Goal: Transaction & Acquisition: Purchase product/service

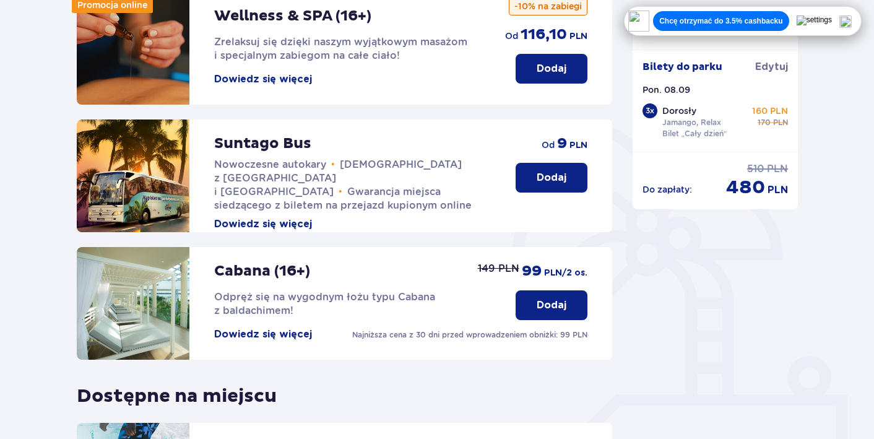
scroll to position [106, 0]
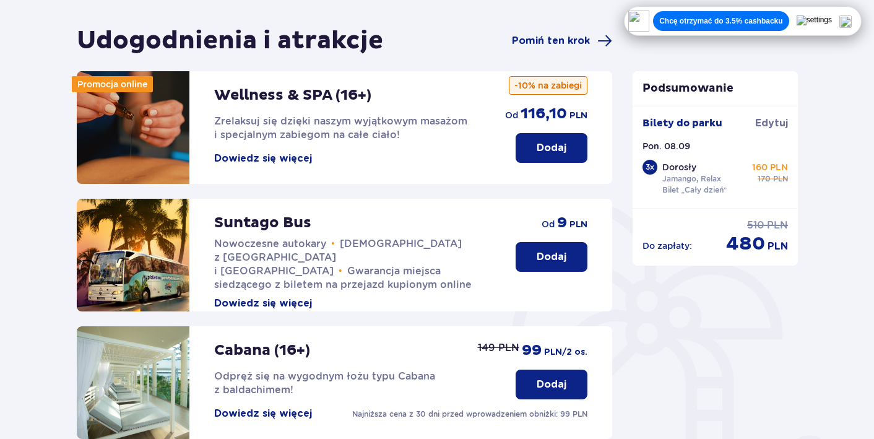
click at [759, 11] on button "Chcę otrzymać do 3.5% cashbacku" at bounding box center [720, 21] width 135 height 20
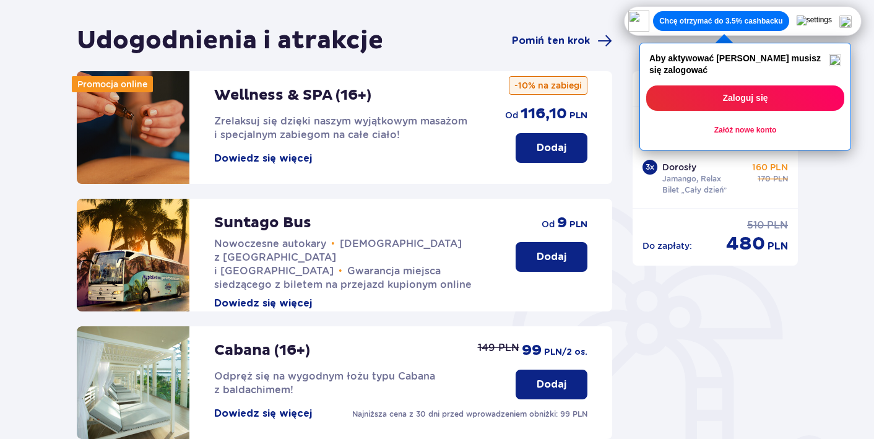
click at [743, 106] on button "Zaloguj się" at bounding box center [745, 97] width 198 height 25
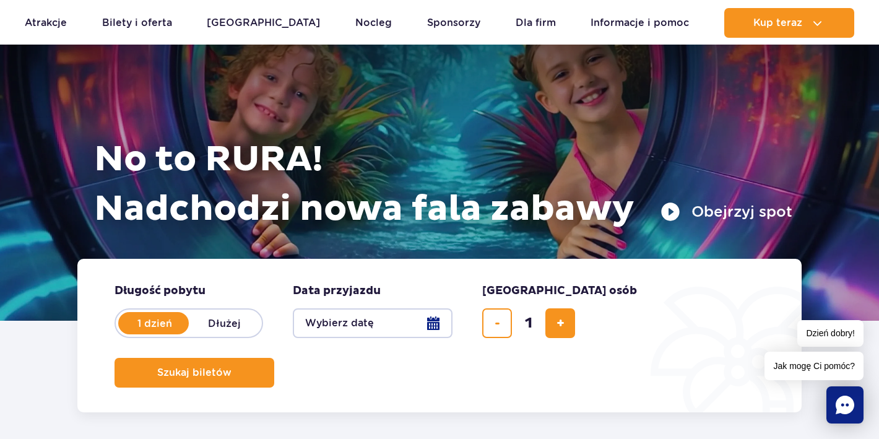
scroll to position [72, 0]
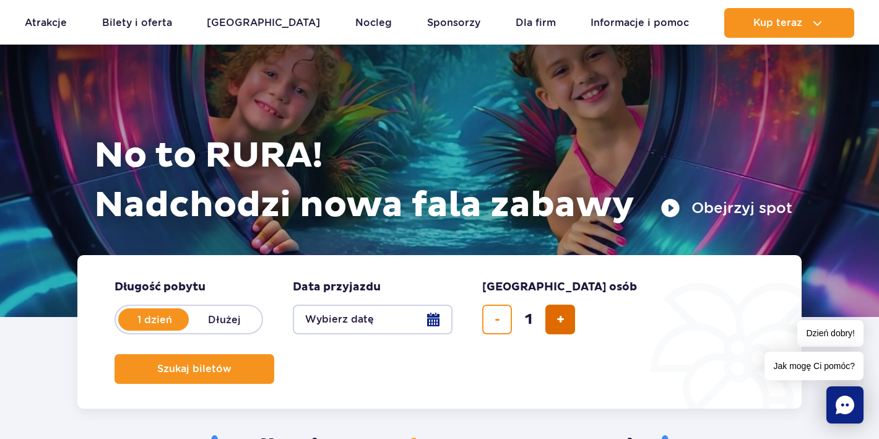
click at [562, 319] on span "dodaj bilet" at bounding box center [560, 319] width 8 height 0
type input "3"
click at [342, 303] on fieldset "Data przyjazdu data przyjazdu w hero Wybierz datę" at bounding box center [373, 307] width 160 height 54
click at [338, 321] on button "Wybierz datę" at bounding box center [373, 319] width 160 height 30
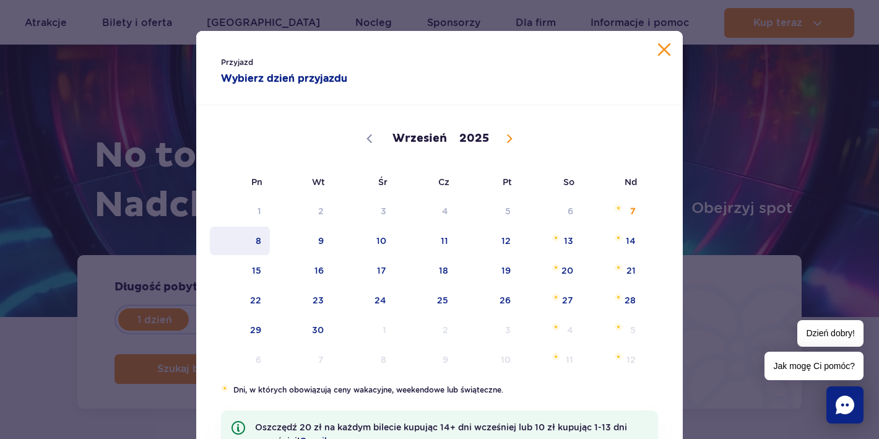
click at [258, 238] on span "8" at bounding box center [240, 240] width 62 height 28
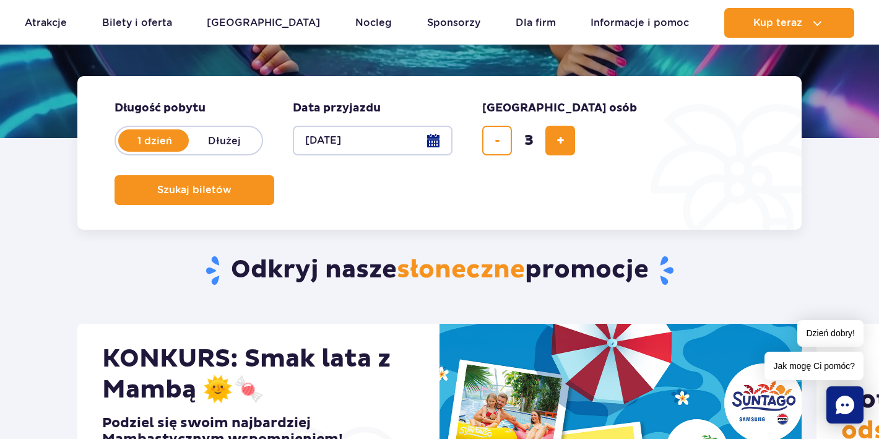
scroll to position [251, 0]
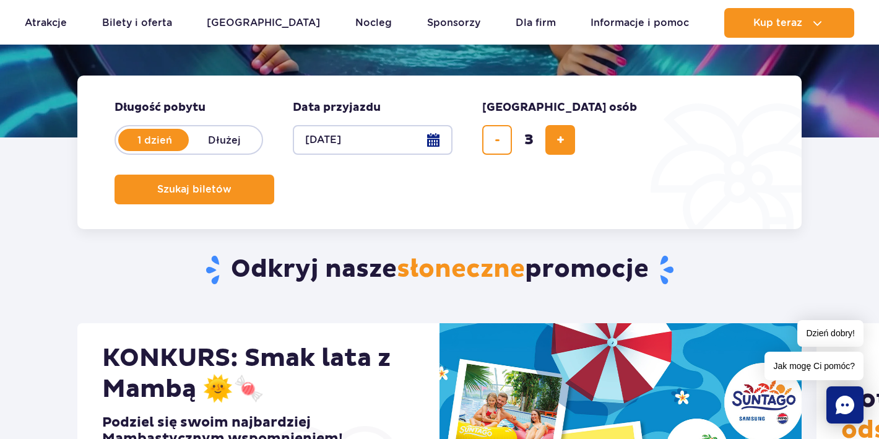
click at [363, 135] on button "08.09.25" at bounding box center [373, 140] width 160 height 30
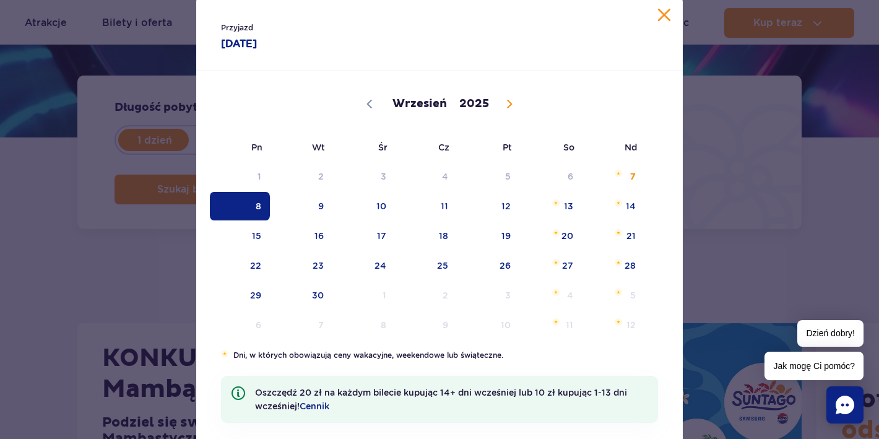
scroll to position [38, 0]
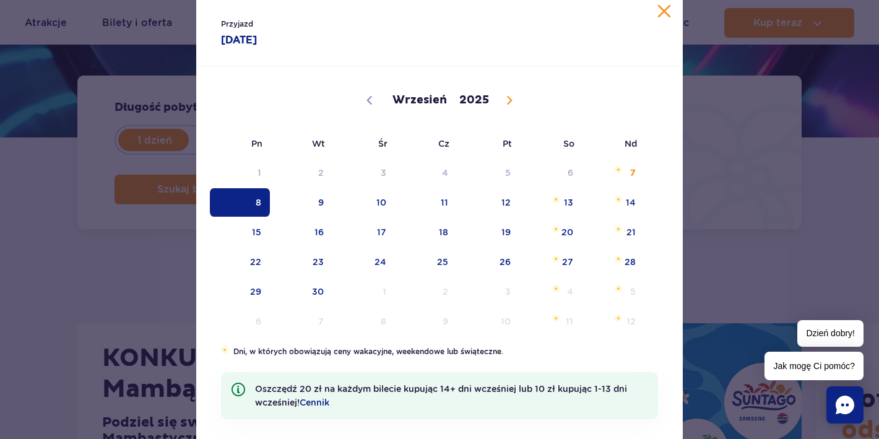
click at [728, 203] on div "Przyjazd 08.09.25 08.09.2025 Wrzesień Październik Listopad Grudzień 2025 Pn Wt …" at bounding box center [439, 219] width 879 height 439
click at [661, 12] on button "Zamknij kalendarz" at bounding box center [664, 11] width 12 height 12
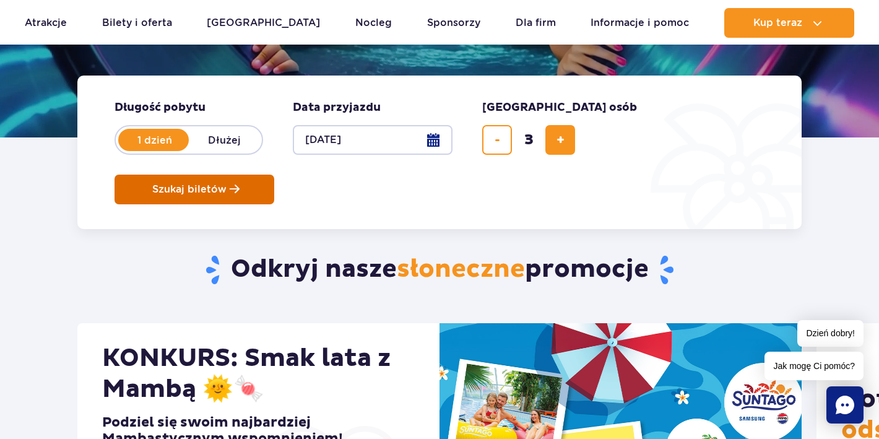
click at [226, 184] on span "Szukaj biletów" at bounding box center [189, 189] width 74 height 11
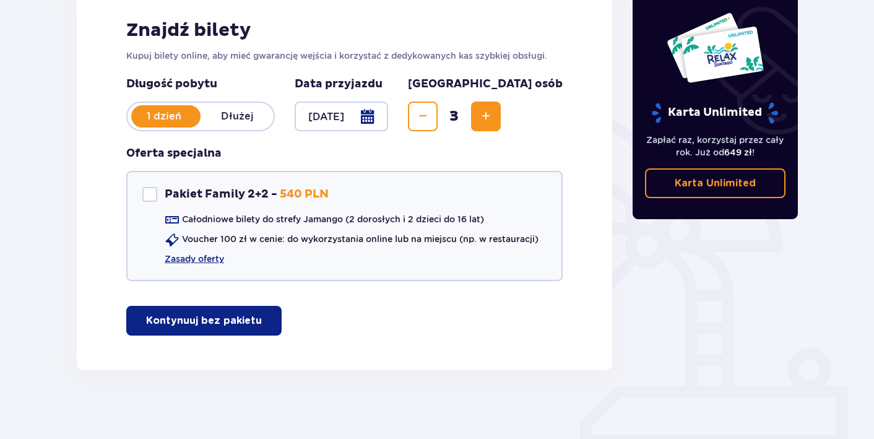
scroll to position [194, 0]
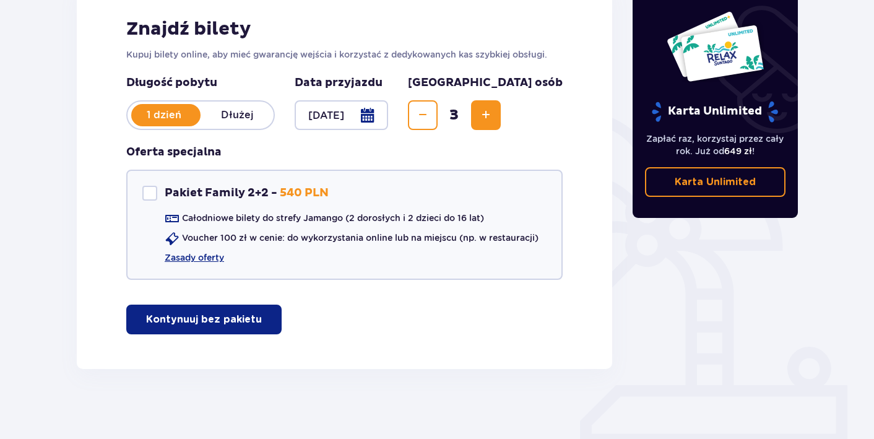
click at [213, 325] on p "Kontynuuj bez pakietu" at bounding box center [204, 319] width 116 height 14
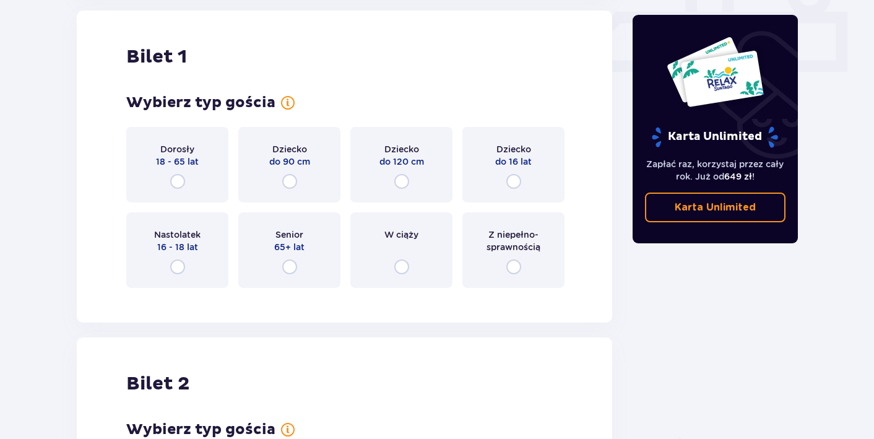
scroll to position [571, 0]
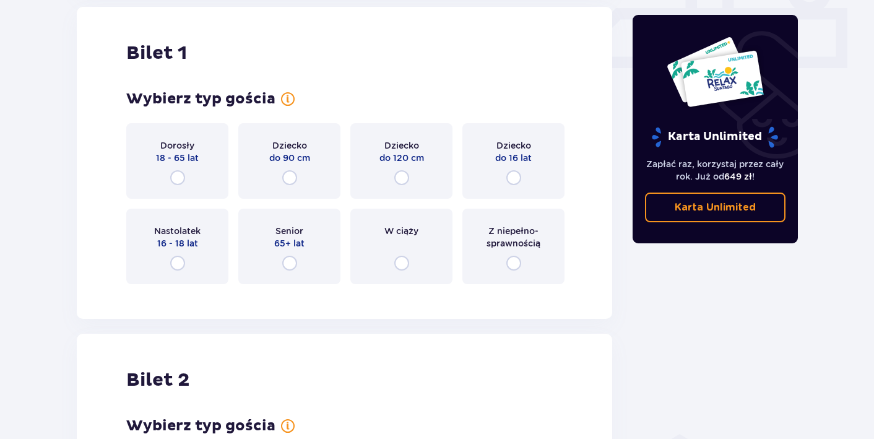
click at [126, 133] on div "Bilet 1 Wybierz typ gościa Dorosły 18 - 65 lat Dziecko do 90 cm Dziecko do 120 …" at bounding box center [344, 163] width 535 height 312
click at [150, 139] on div "Dorosły 18 - 65 lat" at bounding box center [177, 160] width 102 height 75
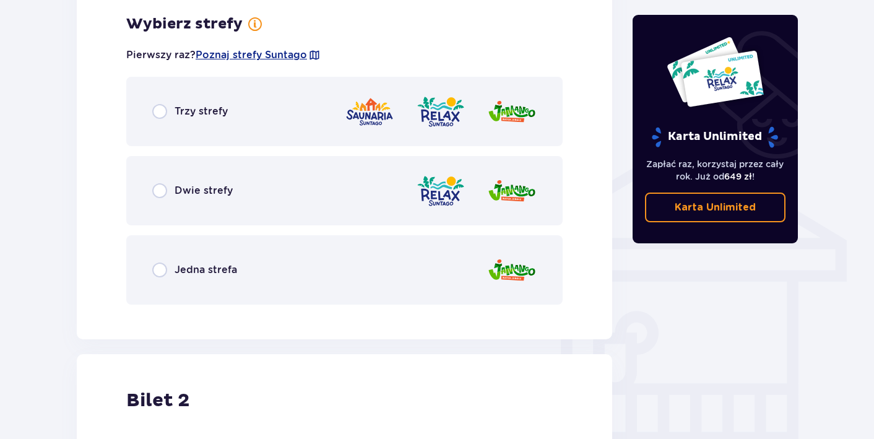
click at [199, 170] on div "Dwie strefy" at bounding box center [344, 190] width 436 height 69
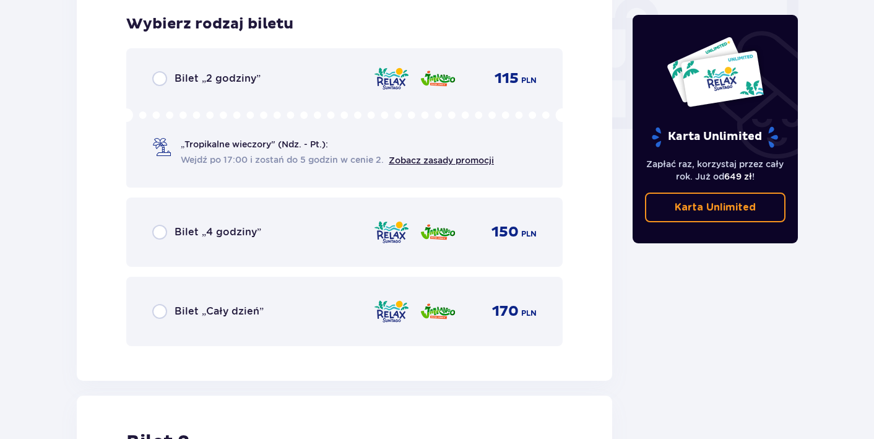
click at [190, 309] on p "Bilet „Cały dzień”" at bounding box center [218, 311] width 89 height 14
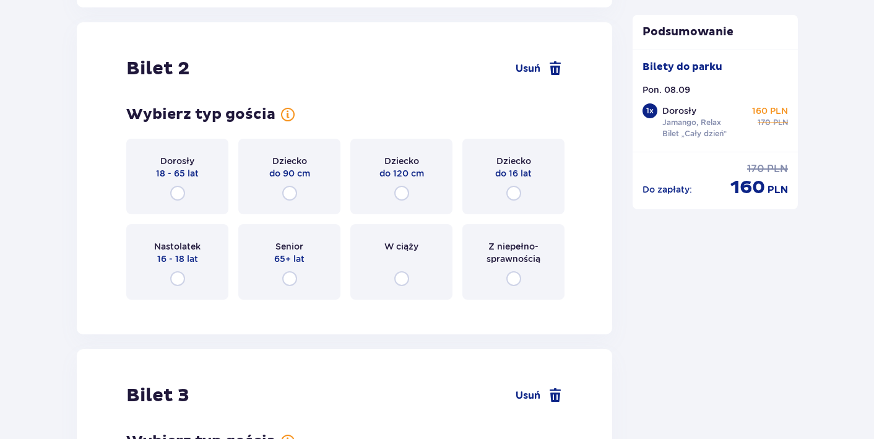
scroll to position [1560, 0]
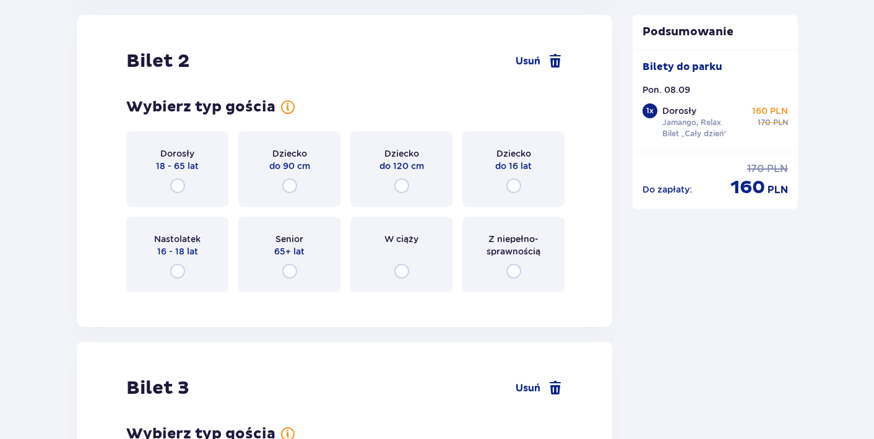
click at [203, 169] on div "Dorosły 18 - 65 lat" at bounding box center [177, 168] width 102 height 75
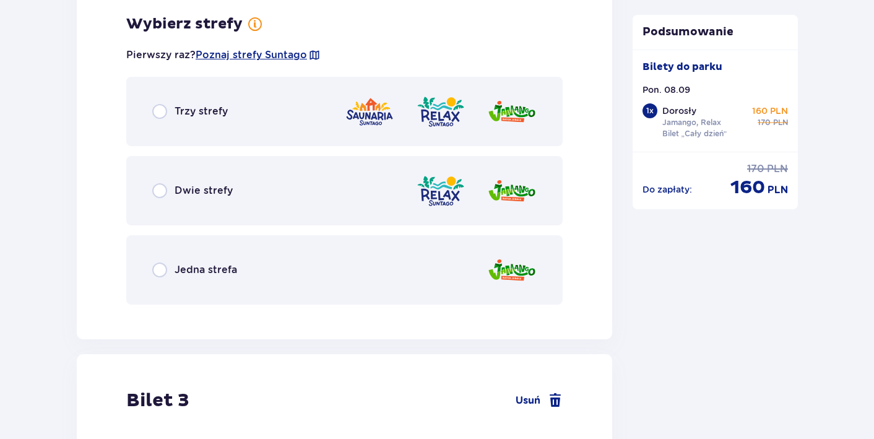
click at [200, 194] on p "Dwie strefy" at bounding box center [203, 191] width 58 height 14
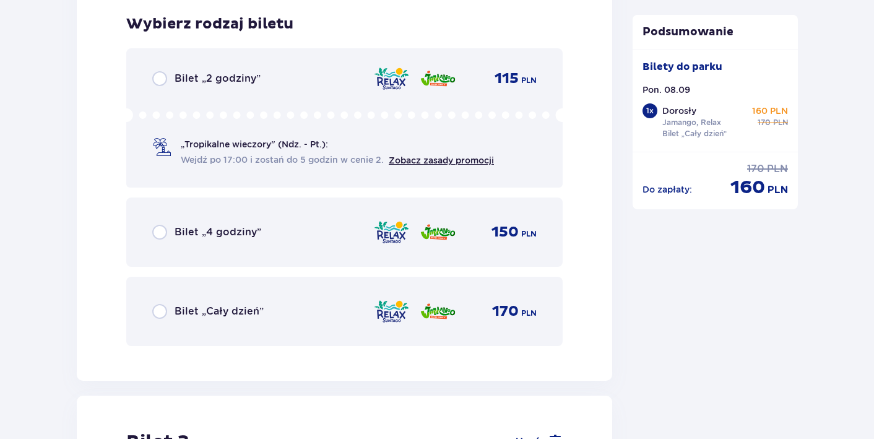
click at [191, 295] on div "Bilet „Cały dzień” 170 PLN" at bounding box center [344, 311] width 436 height 69
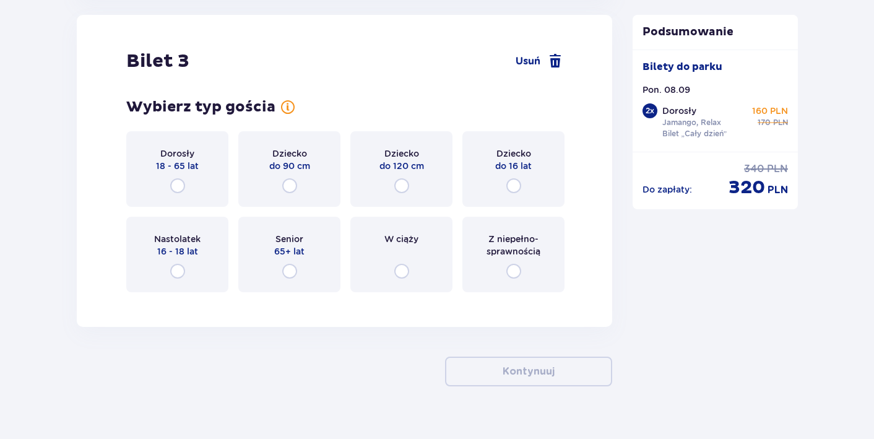
click at [192, 189] on div "Dorosły 18 - 65 lat" at bounding box center [177, 168] width 102 height 75
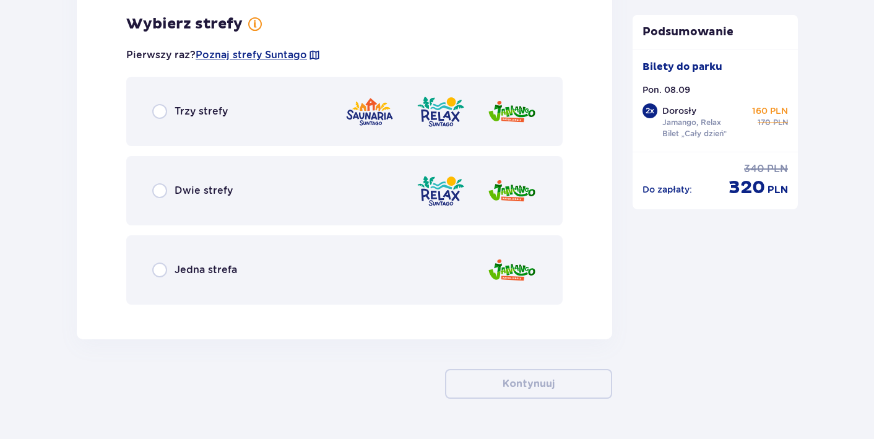
click at [219, 209] on div "Dwie strefy" at bounding box center [344, 190] width 436 height 69
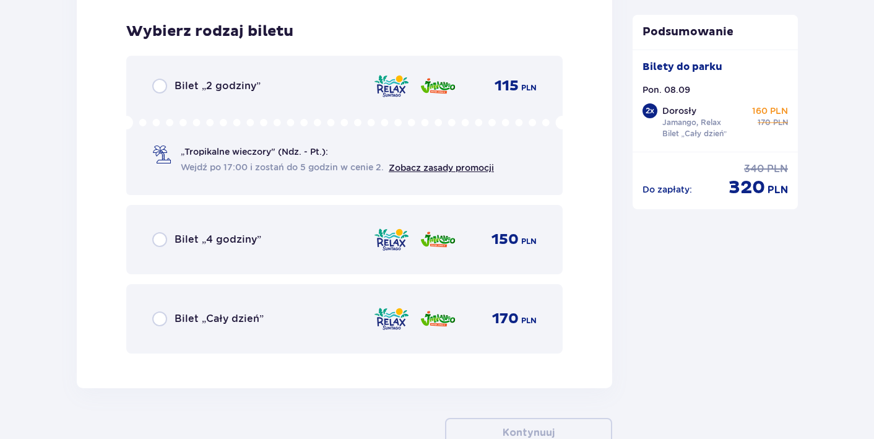
scroll to position [3173, 0]
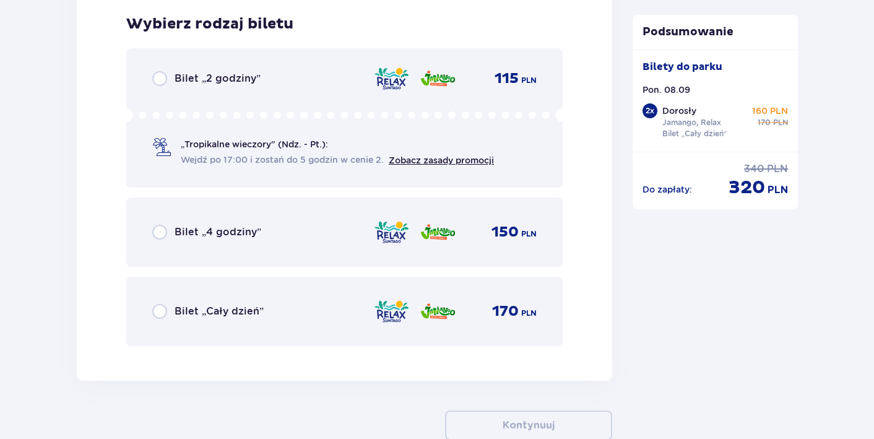
click at [232, 301] on div "Bilet „Cały dzień” 170 PLN" at bounding box center [344, 311] width 384 height 26
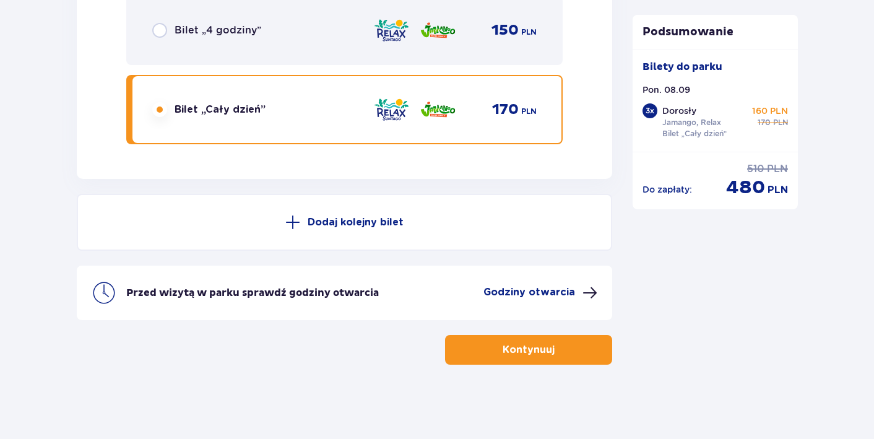
scroll to position [3374, 0]
click at [541, 356] on p "Kontynuuj" at bounding box center [528, 350] width 52 height 14
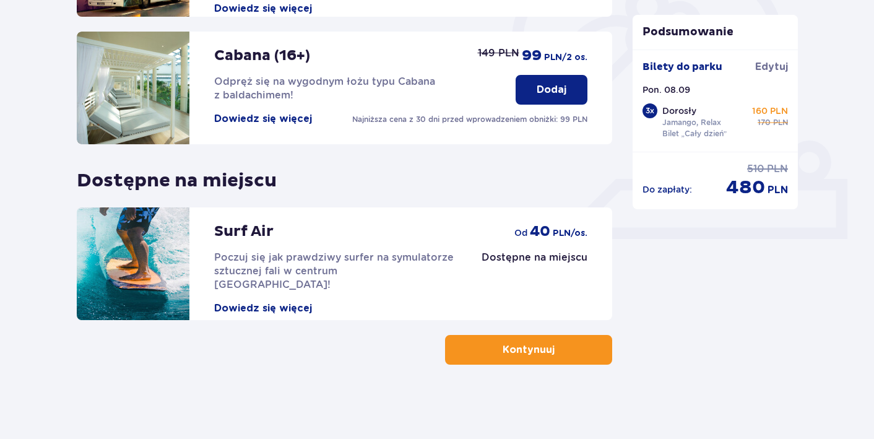
click at [502, 344] on p "Kontynuuj" at bounding box center [528, 350] width 52 height 14
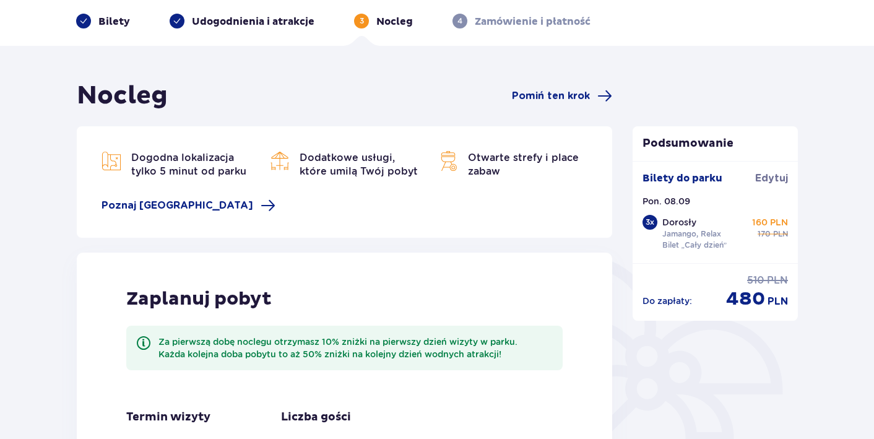
scroll to position [48, 0]
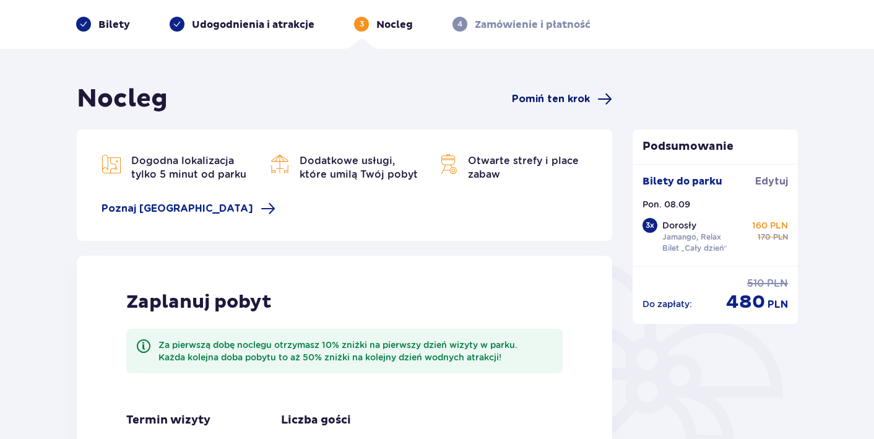
click at [561, 93] on span "Pomiń ten krok" at bounding box center [551, 99] width 78 height 14
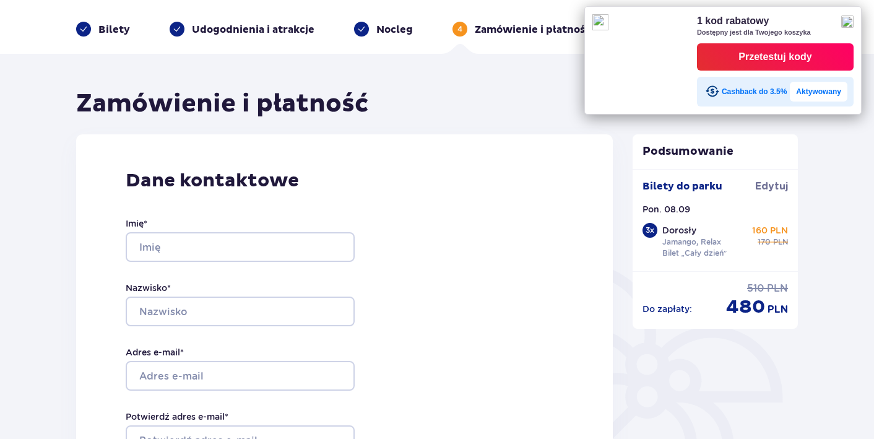
scroll to position [56, 0]
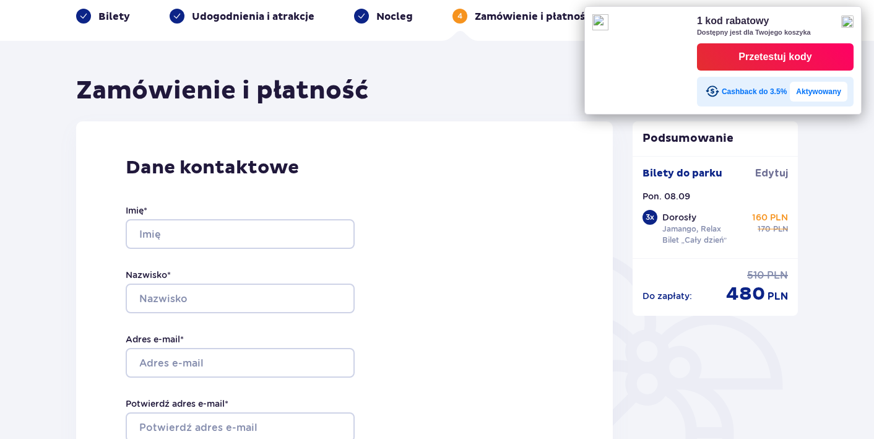
click at [782, 57] on div "Przetestuj kody" at bounding box center [774, 57] width 73 height 19
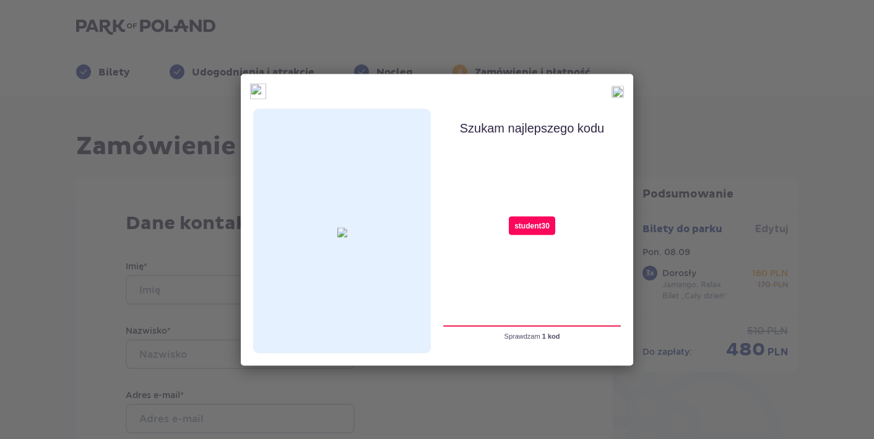
scroll to position [0, 0]
type input "student30"
click at [544, 234] on div "student30" at bounding box center [534, 225] width 46 height 19
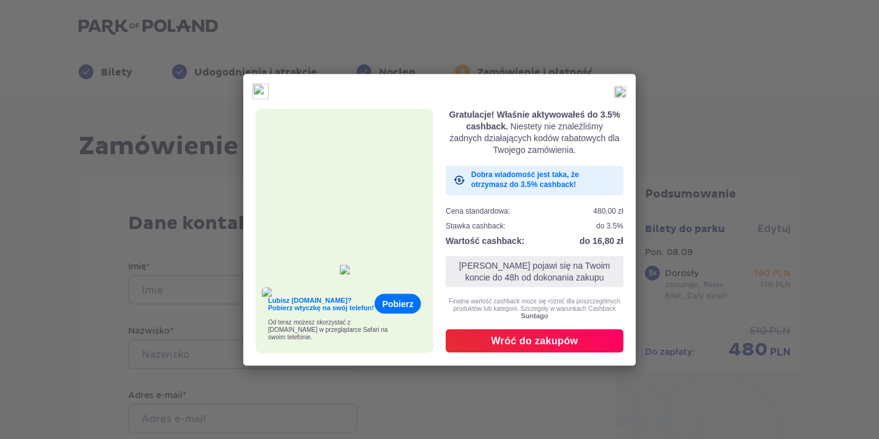
click at [527, 338] on div "Wróć do zakupów" at bounding box center [534, 341] width 87 height 14
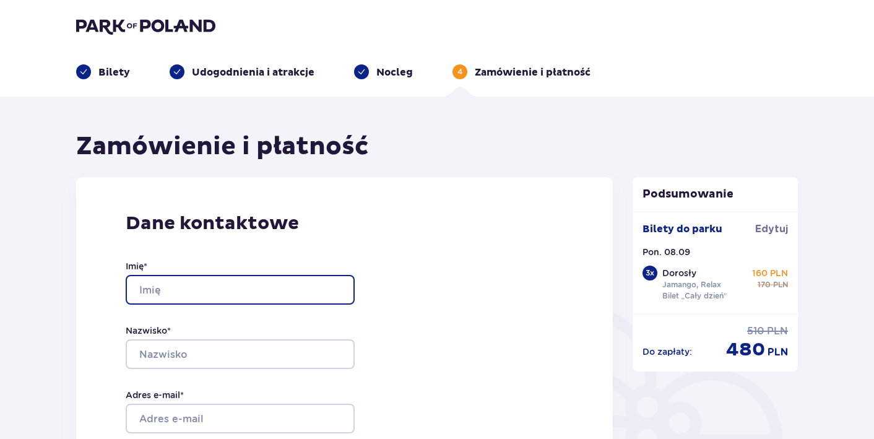
click at [332, 288] on input "Imię *" at bounding box center [240, 290] width 229 height 30
type input "Jakub"
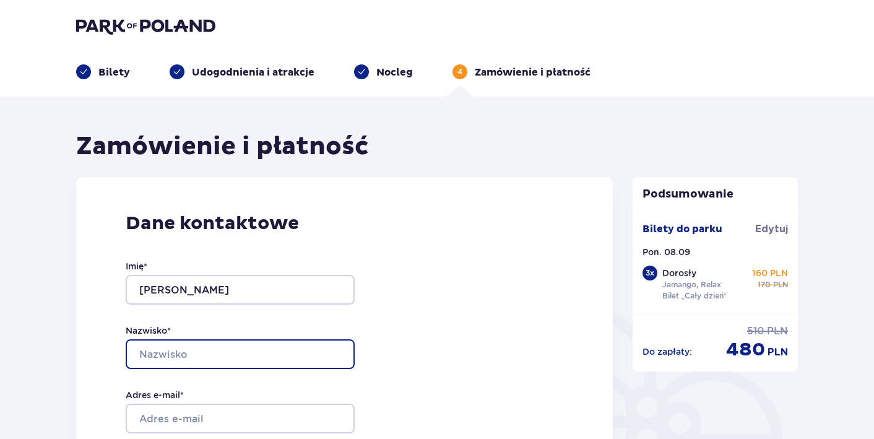
type input "Supeł"
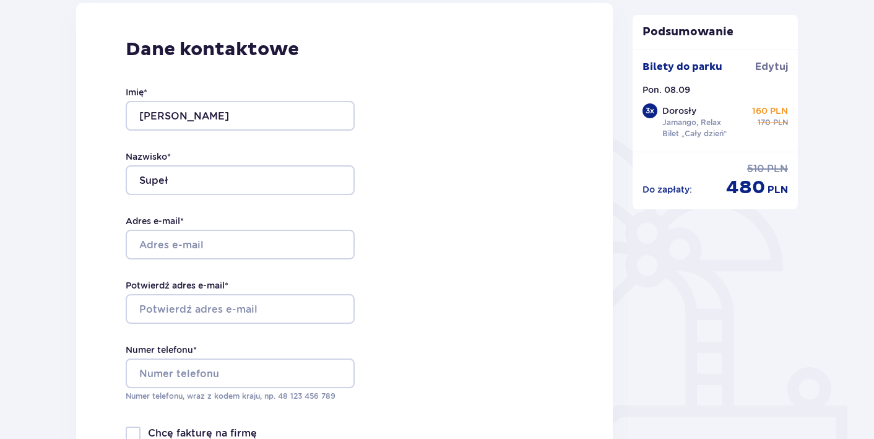
scroll to position [233, 0]
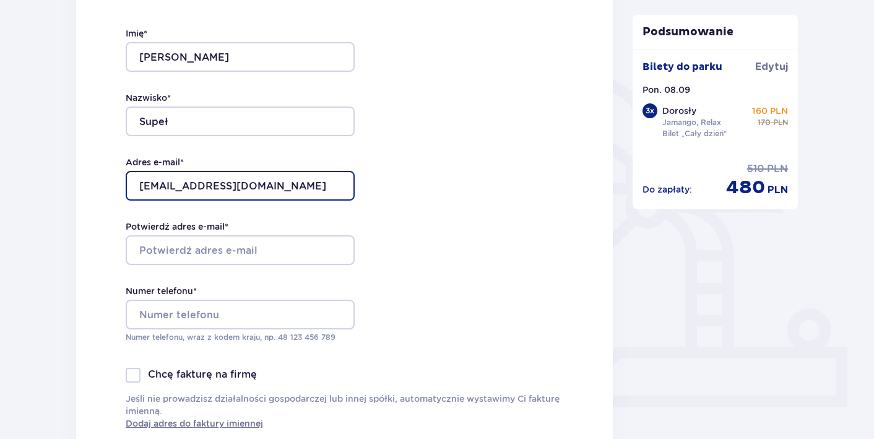
drag, startPoint x: 238, startPoint y: 186, endPoint x: 66, endPoint y: 185, distance: 171.4
type input "[EMAIL_ADDRESS][DOMAIN_NAME]"
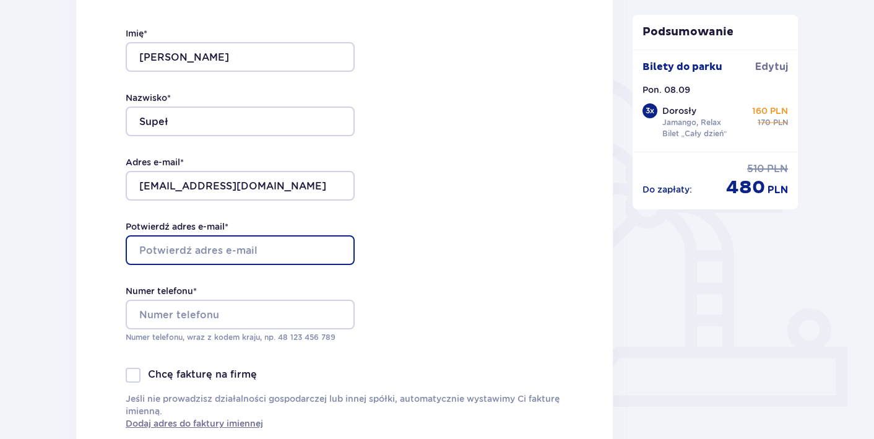
paste input "[EMAIL_ADDRESS][DOMAIN_NAME]"
type input "[EMAIL_ADDRESS][DOMAIN_NAME]"
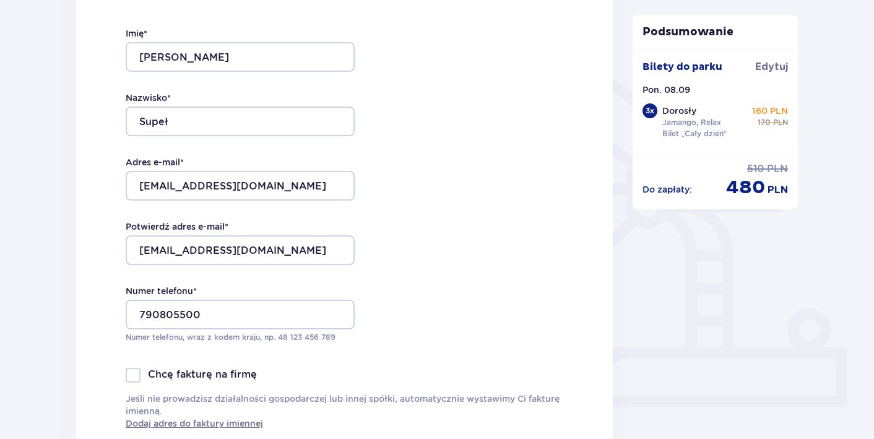
click at [385, 270] on div "Dane kontaktowe Imię * Jakub Nazwisko * Supeł Adres e-mail * sup-jak@wp.pl Potw…" at bounding box center [344, 204] width 536 height 520
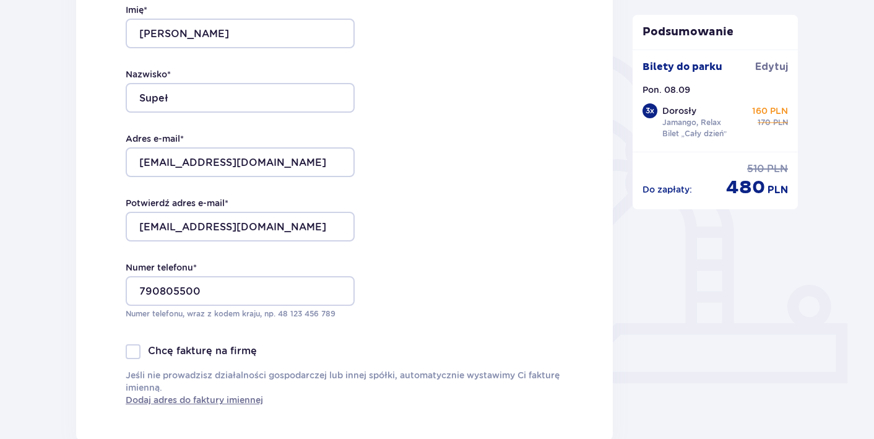
scroll to position [266, 0]
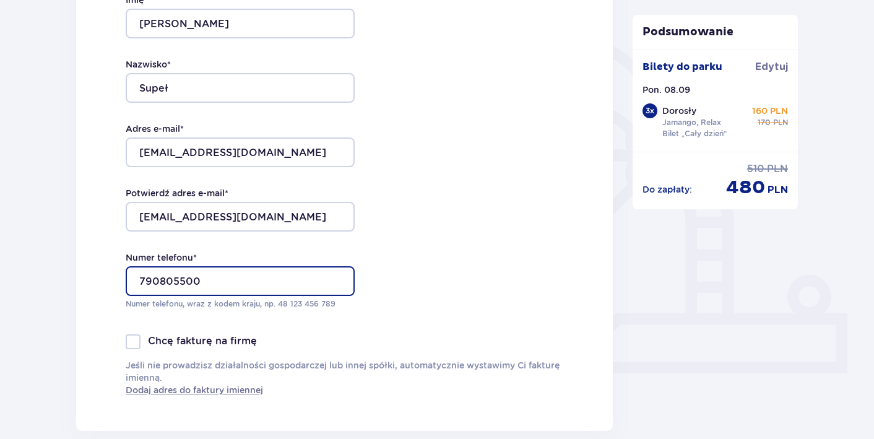
click at [145, 281] on input "790805500" at bounding box center [240, 281] width 229 height 30
click at [140, 281] on input "790805500" at bounding box center [240, 281] width 229 height 30
type input "48 790805500"
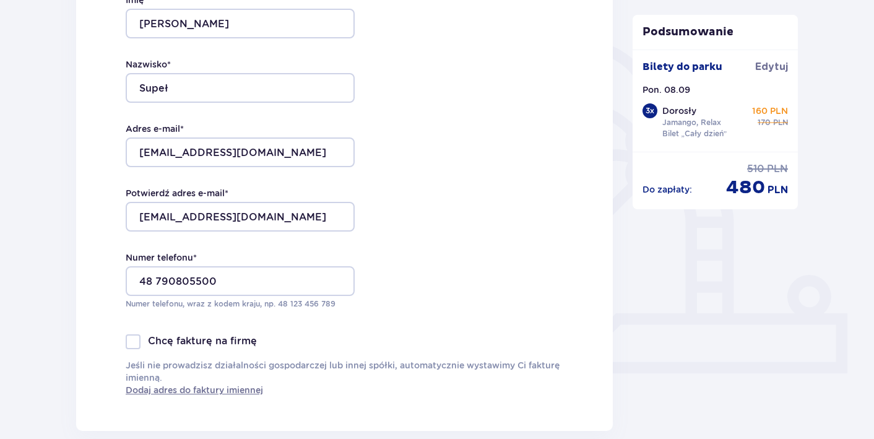
click at [444, 256] on div "Dane kontaktowe Imię * Jakub Nazwisko * Supeł Adres e-mail * sup-jak@wp.pl Potw…" at bounding box center [344, 171] width 536 height 520
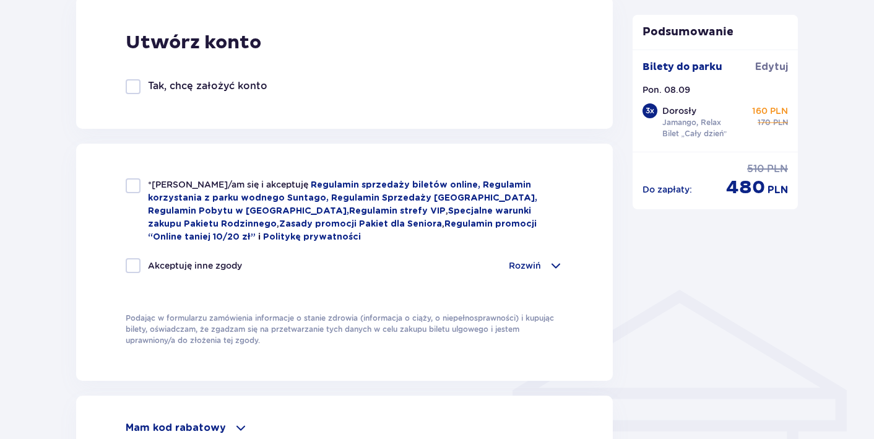
scroll to position [728, 0]
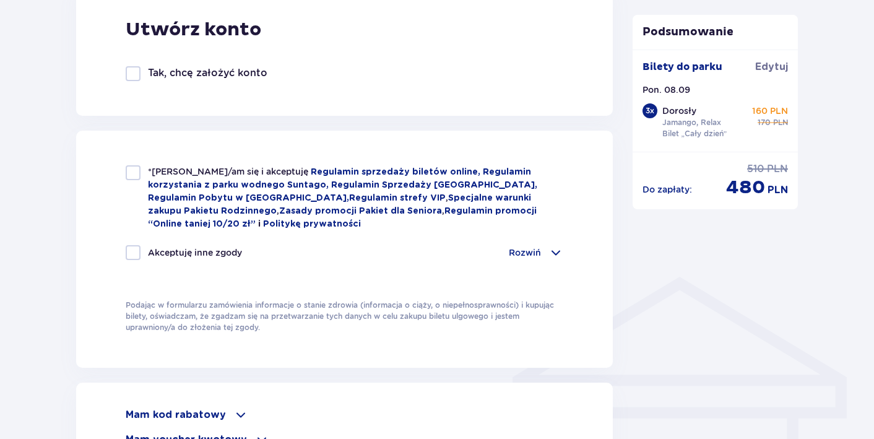
click at [140, 181] on div "*Zapoznałem/am się i akceptuję Regulamin sprzedaży biletów online, Regulamin ko…" at bounding box center [344, 197] width 437 height 65
checkbox input "true"
click at [551, 251] on span at bounding box center [555, 252] width 15 height 15
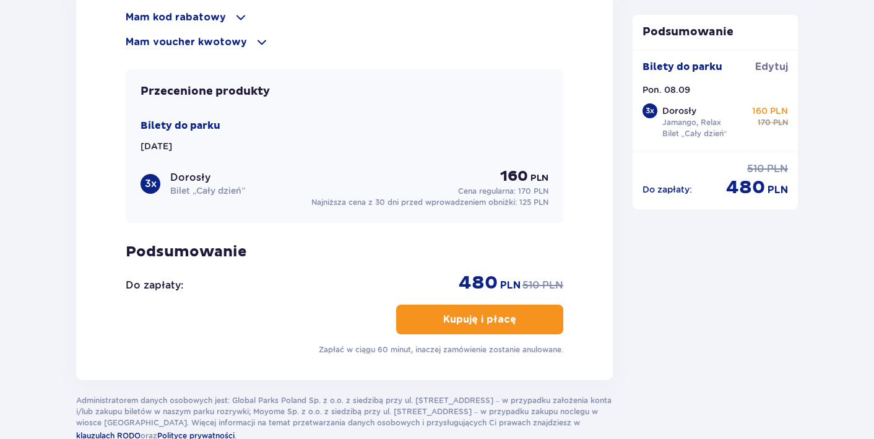
scroll to position [1442, 0]
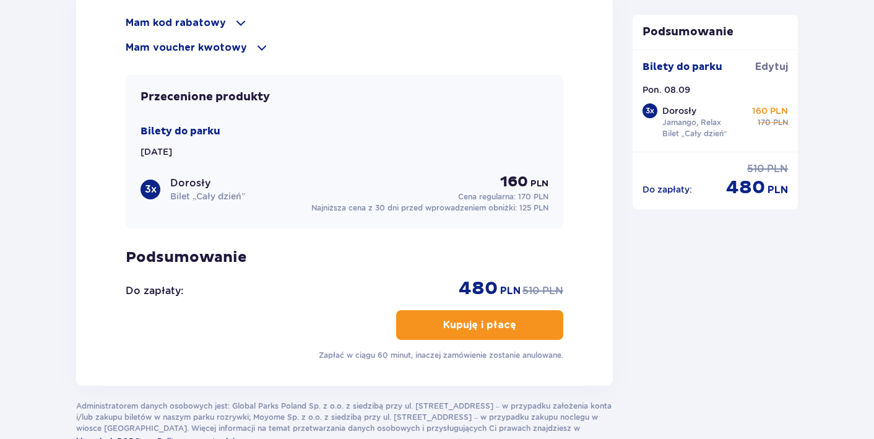
click at [426, 165] on div "Bilety do parku Pon. 08.09.25 3 x Dorosły Bilet „Cały dzień” 160 PLN Cena regul…" at bounding box center [344, 168] width 408 height 89
click at [485, 324] on p "Kupuję i płacę" at bounding box center [479, 325] width 73 height 14
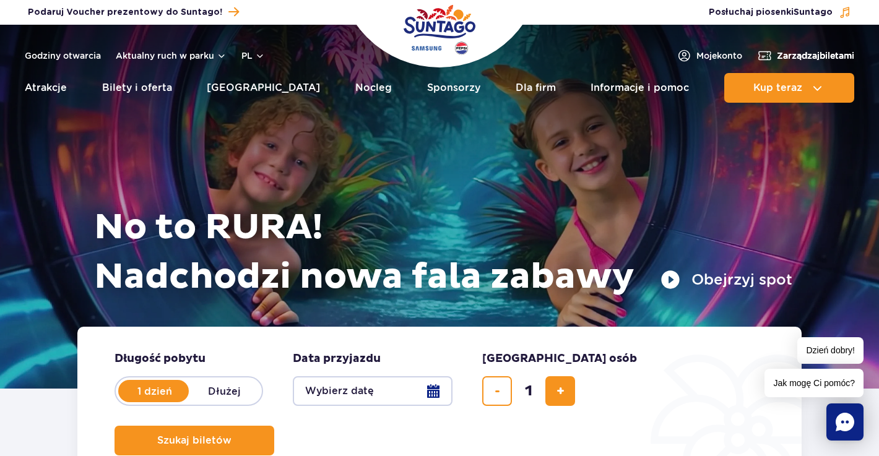
click at [821, 55] on span "Zarządzaj biletami" at bounding box center [814, 55] width 77 height 12
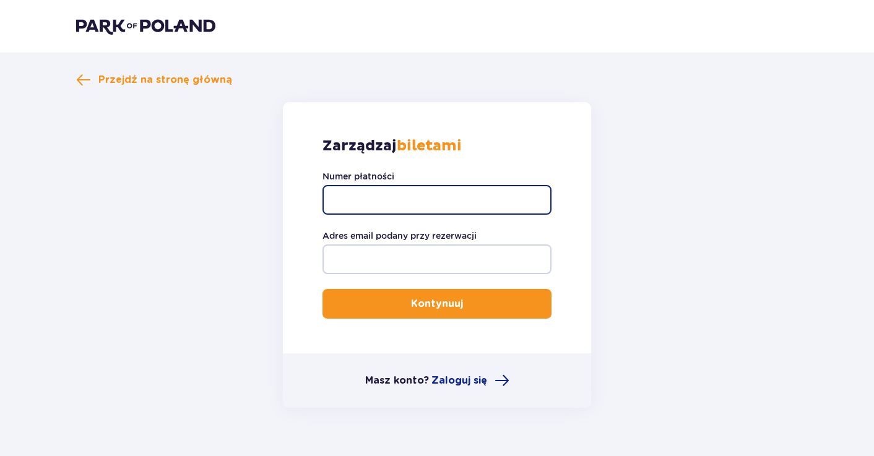
click at [418, 198] on input "Numer płatności" at bounding box center [436, 200] width 229 height 30
click at [453, 197] on input "Numer płatności" at bounding box center [436, 200] width 229 height 30
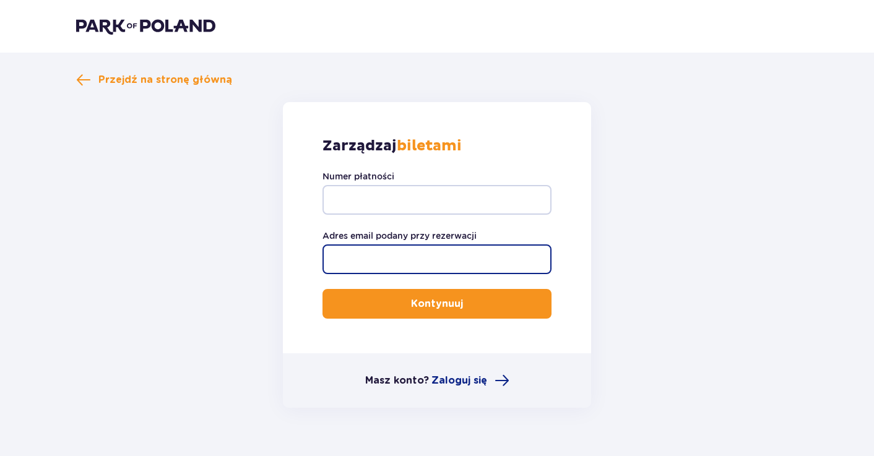
click at [413, 271] on input "Adres email podany przy rezerwacji" at bounding box center [436, 259] width 229 height 30
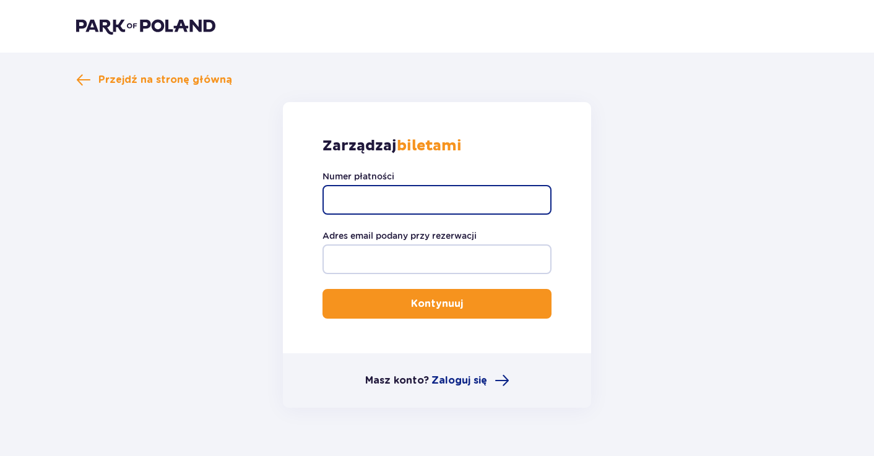
click at [467, 194] on input "Numer płatności" at bounding box center [436, 200] width 229 height 30
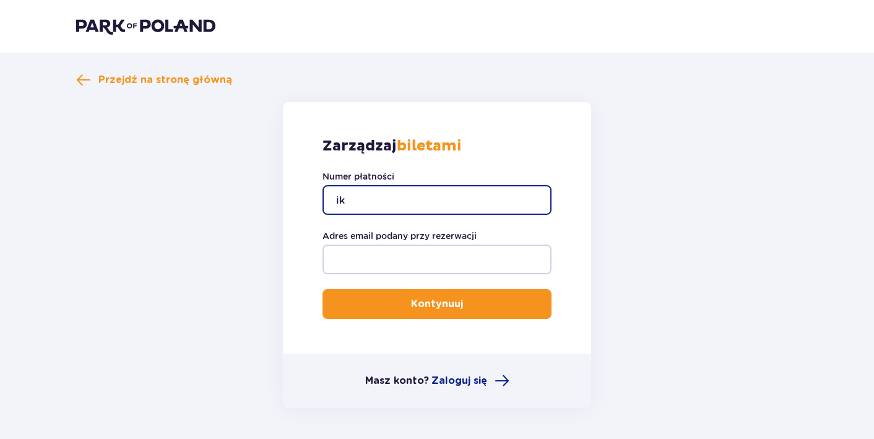
type input "i"
paste input "TR-VRC-J0YKCMX"
type input "TR-VRC-J0YKCMX"
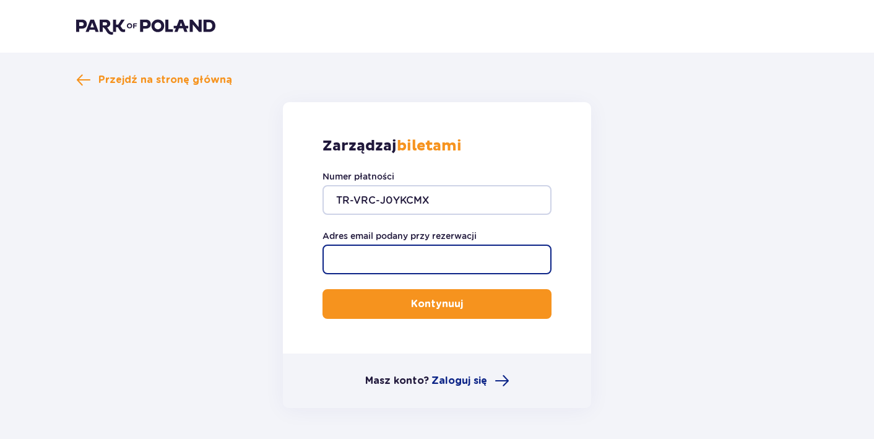
click at [401, 262] on input "Adres email podany przy rezerwacji" at bounding box center [436, 259] width 229 height 30
type input "[EMAIL_ADDRESS][DOMAIN_NAME]"
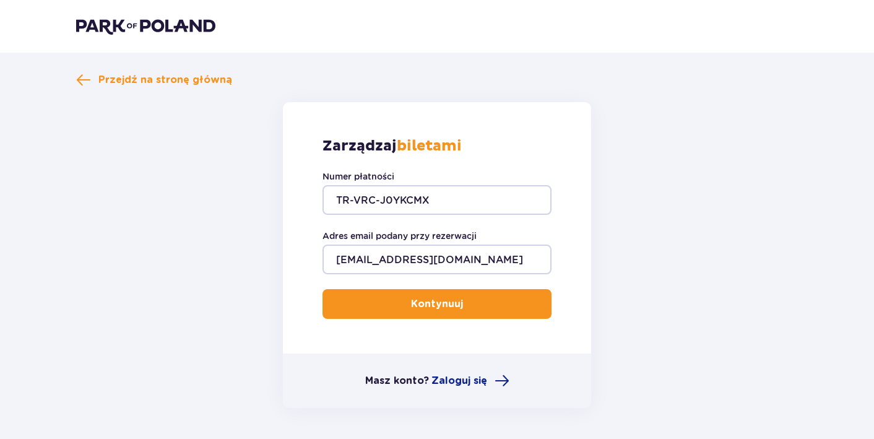
click at [389, 295] on button "Kontynuuj" at bounding box center [436, 304] width 229 height 30
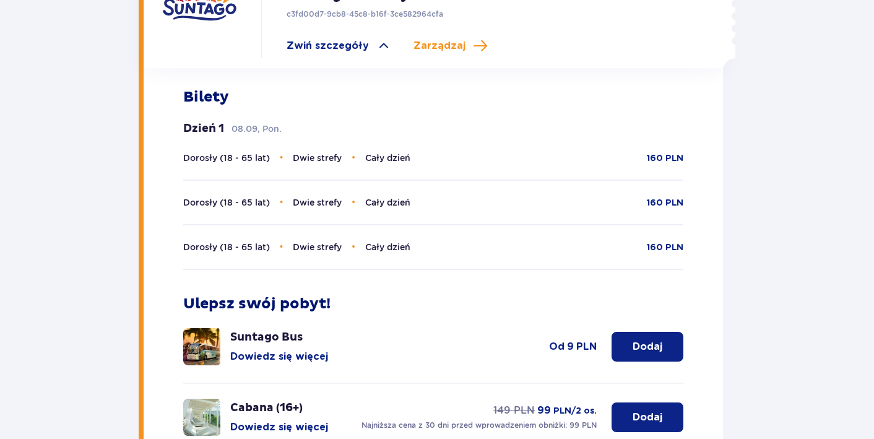
scroll to position [467, 1]
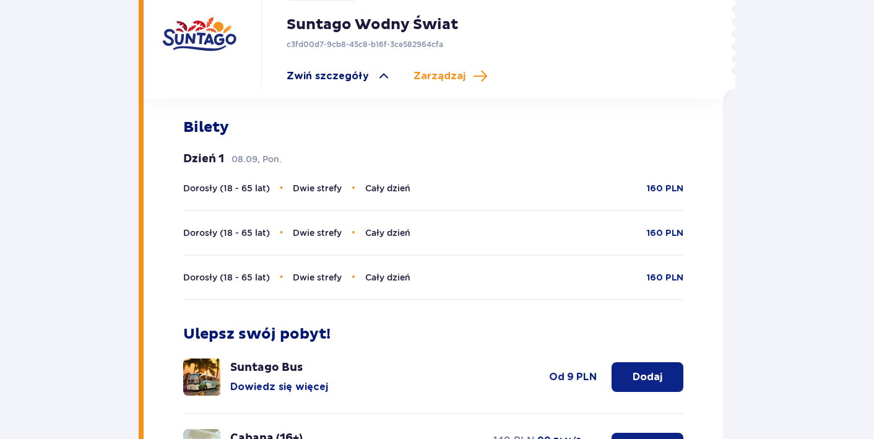
click at [376, 70] on span at bounding box center [383, 76] width 15 height 15
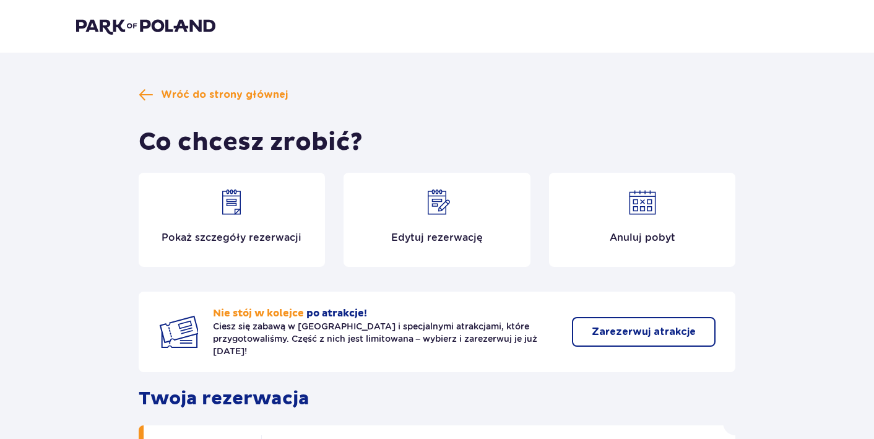
scroll to position [0, 0]
click at [258, 194] on div "Pokaż szczegóły rezerwacji" at bounding box center [232, 220] width 187 height 94
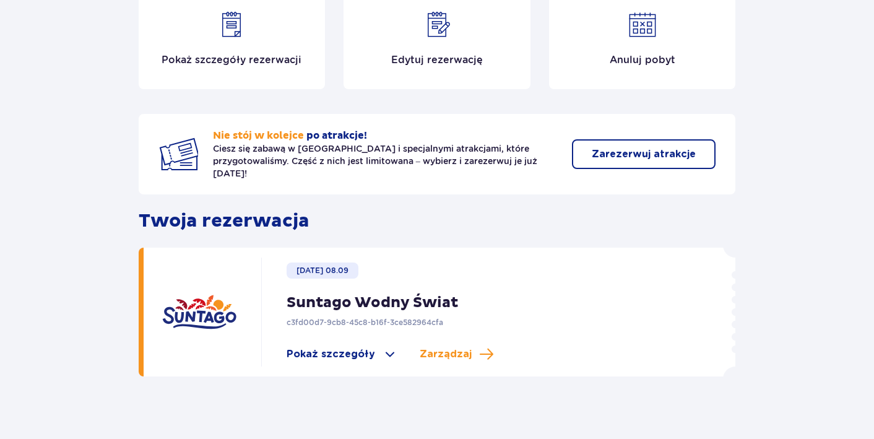
scroll to position [178, 0]
click at [416, 273] on div "[DATE] 08.09 Suntago Wodny Świat c3fd00d7-9cb8-45c8-b16f-3ce582964cfa Pokaż szc…" at bounding box center [472, 311] width 423 height 109
click at [339, 346] on span "Pokaż szczegóły" at bounding box center [330, 353] width 88 height 14
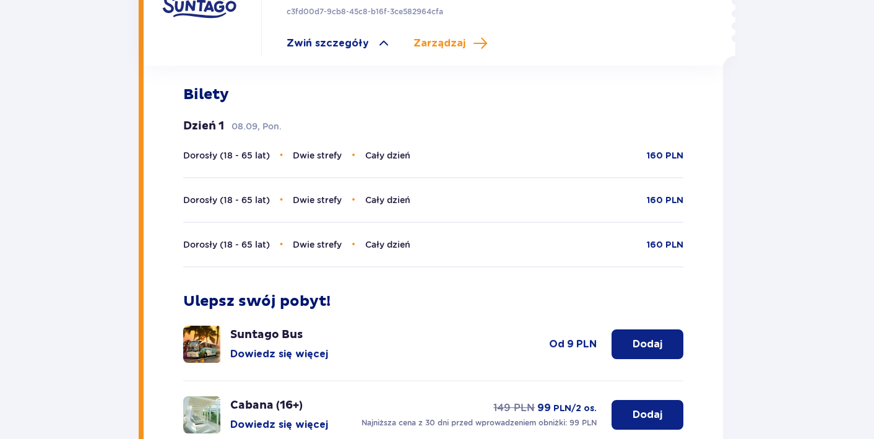
click at [359, 180] on div "Dorosły (18 - 65 lat) • Dwie strefy • Cały dzień 160 PLN" at bounding box center [433, 192] width 501 height 30
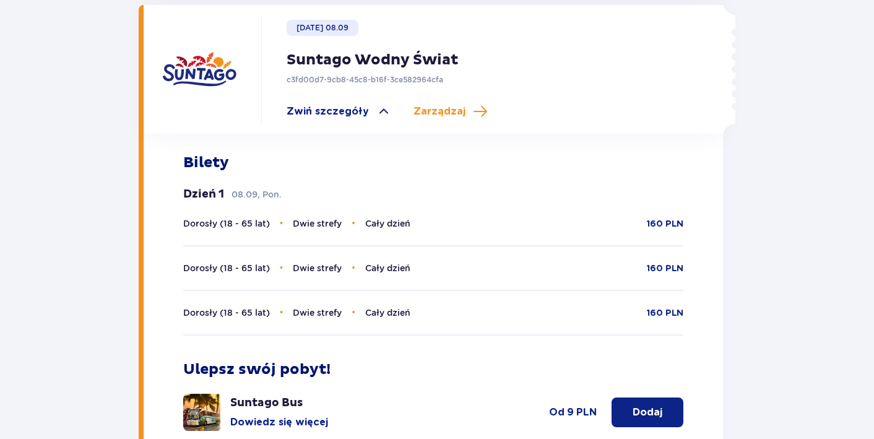
scroll to position [422, 0]
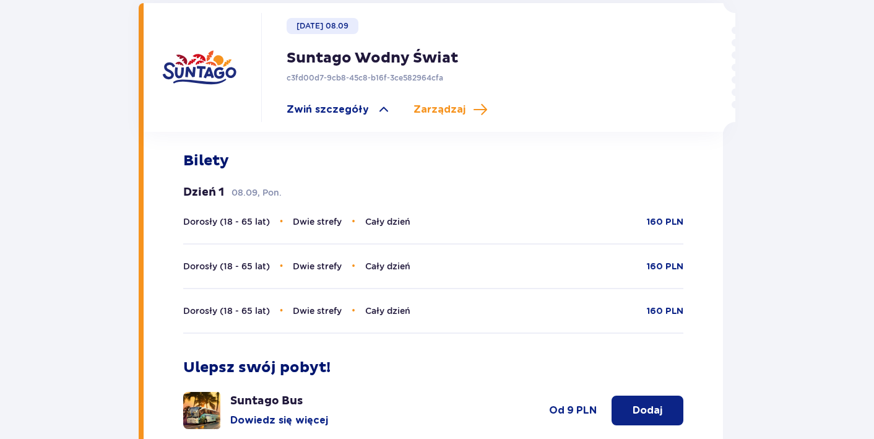
click at [345, 231] on div "Dorosły (18 - 65 lat) • Dwie strefy • Cały dzień 160 PLN Dorosły (18 - 65 lat) …" at bounding box center [433, 274] width 501 height 119
click at [381, 225] on div "Dorosły (18 - 65 lat) • Dwie strefy • Cały dzień 160 PLN Dorosły (18 - 65 lat) …" at bounding box center [433, 274] width 501 height 119
click at [511, 251] on div "Dorosły (18 - 65 lat) • Dwie strefy • Cały dzień 160 PLN" at bounding box center [433, 258] width 501 height 30
click at [677, 219] on div "Dorosły (18 - 65 lat) • Dwie strefy • Cały dzień 160 PLN Dorosły (18 - 65 lat) …" at bounding box center [433, 274] width 501 height 119
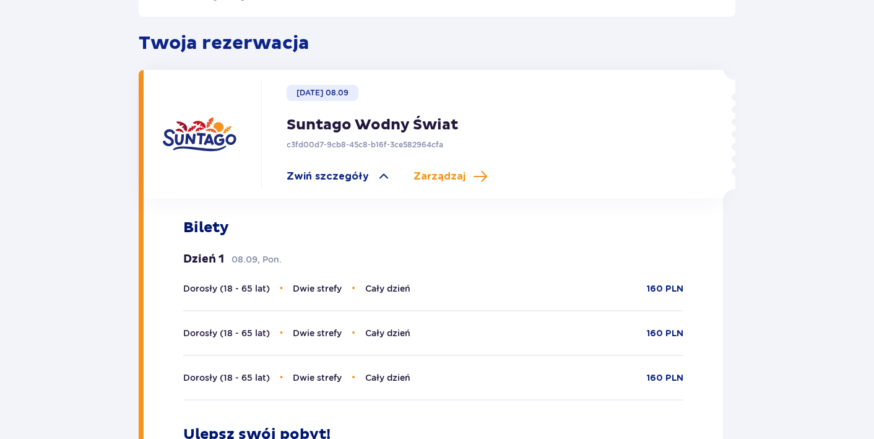
scroll to position [354, 0]
